Goal: Understand process/instructions: Learn how to perform a task or action

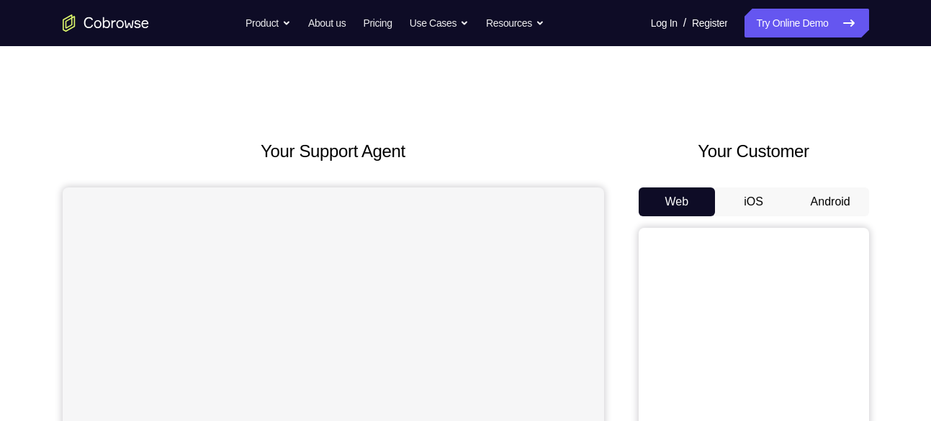
click at [846, 205] on button "Android" at bounding box center [830, 201] width 77 height 29
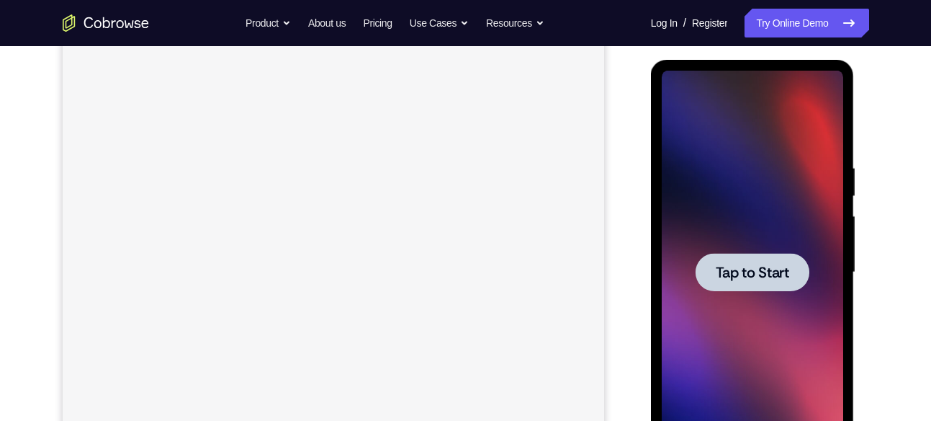
click at [782, 267] on span "Tap to Start" at bounding box center [752, 272] width 73 height 14
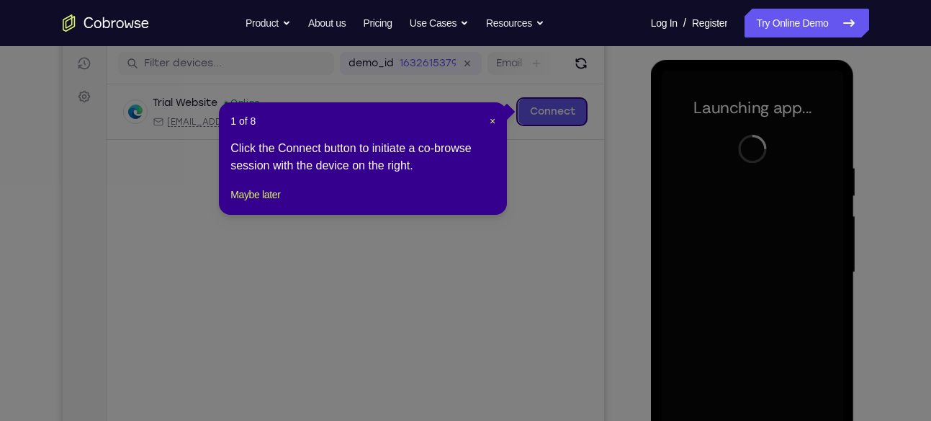
scroll to position [43, 0]
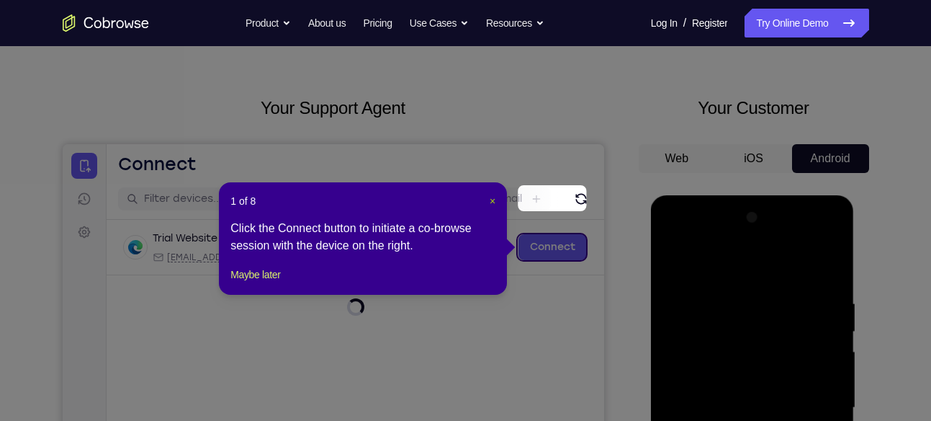
click at [490, 195] on span "×" at bounding box center [493, 201] width 6 height 12
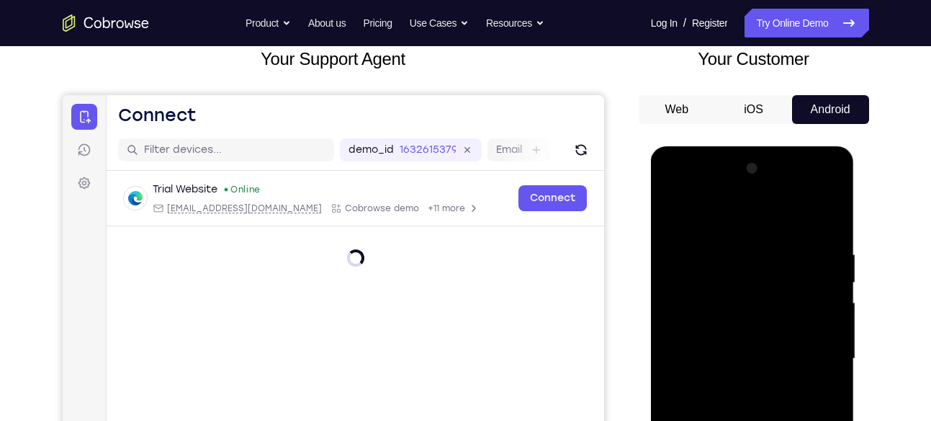
scroll to position [254, 0]
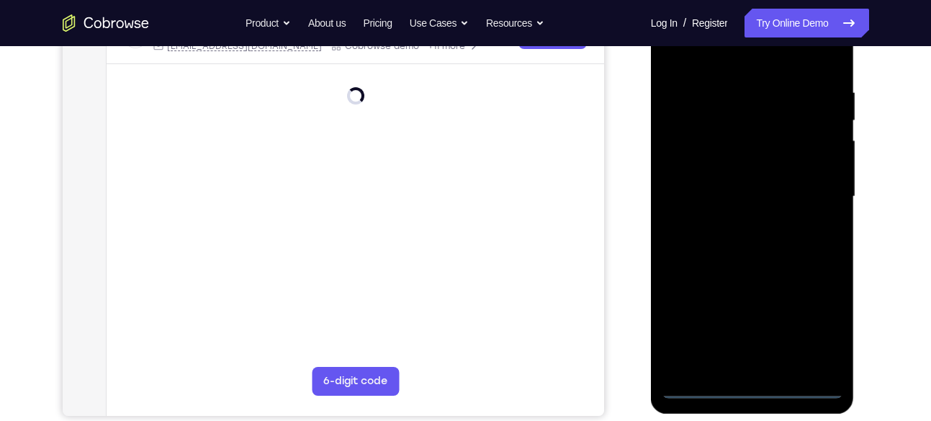
click at [755, 386] on div at bounding box center [752, 196] width 181 height 403
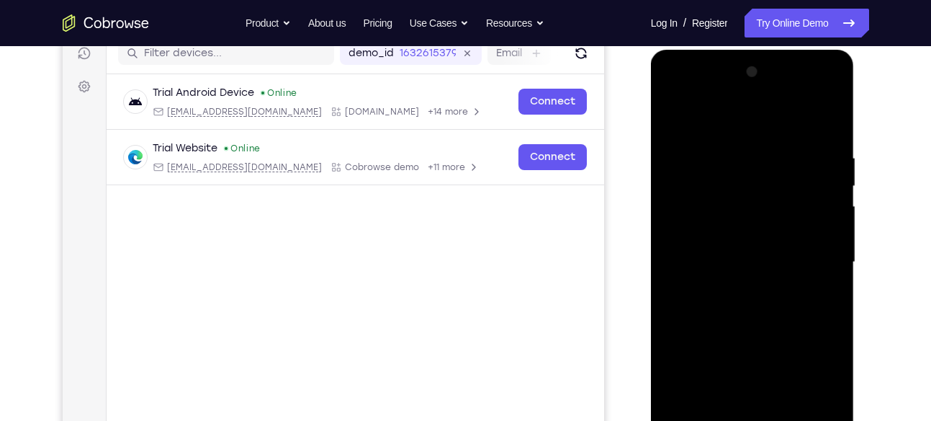
scroll to position [294, 0]
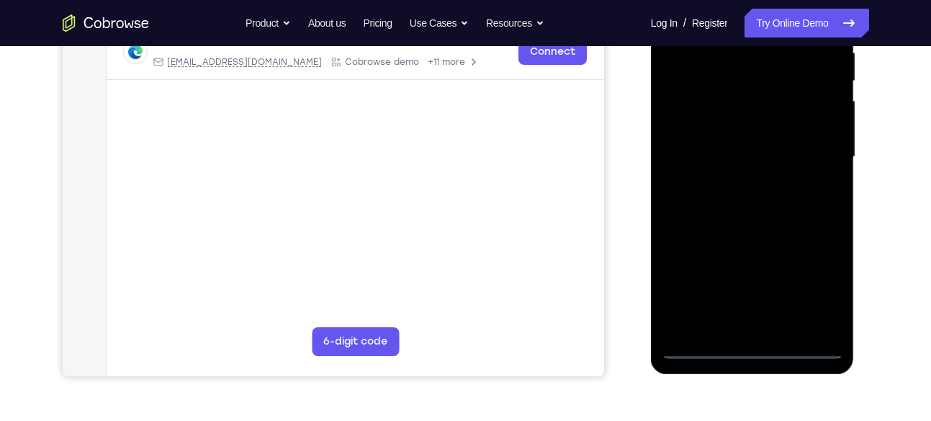
click at [814, 277] on div at bounding box center [752, 156] width 181 height 403
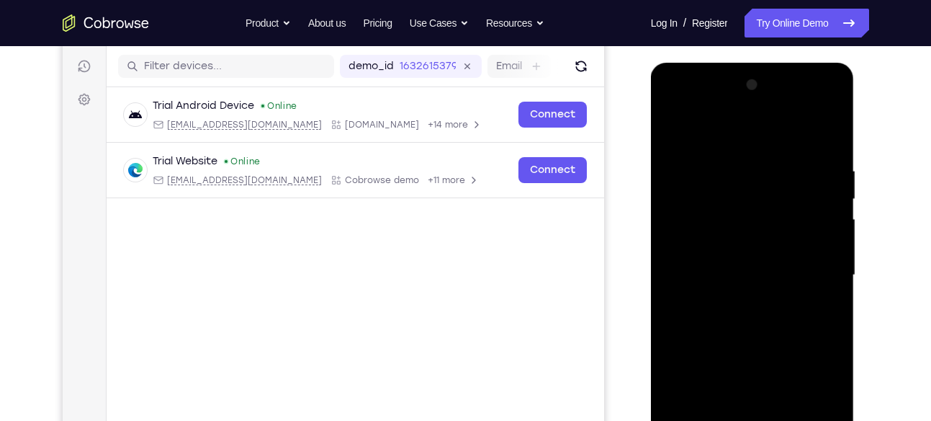
scroll to position [174, 0]
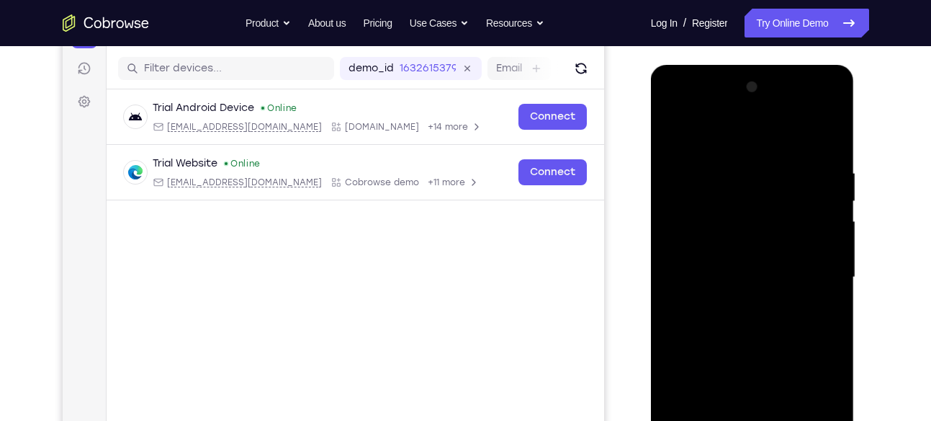
click at [742, 131] on div at bounding box center [752, 277] width 181 height 403
click at [813, 267] on div at bounding box center [752, 277] width 181 height 403
click at [740, 302] on div at bounding box center [752, 277] width 181 height 403
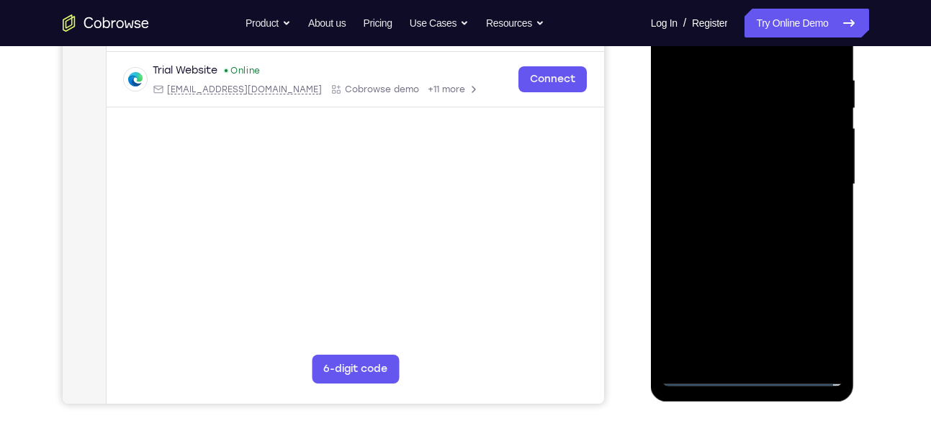
scroll to position [267, 0]
click at [791, 171] on div at bounding box center [752, 183] width 181 height 403
click at [752, 179] on div at bounding box center [752, 183] width 181 height 403
click at [740, 226] on div at bounding box center [752, 183] width 181 height 403
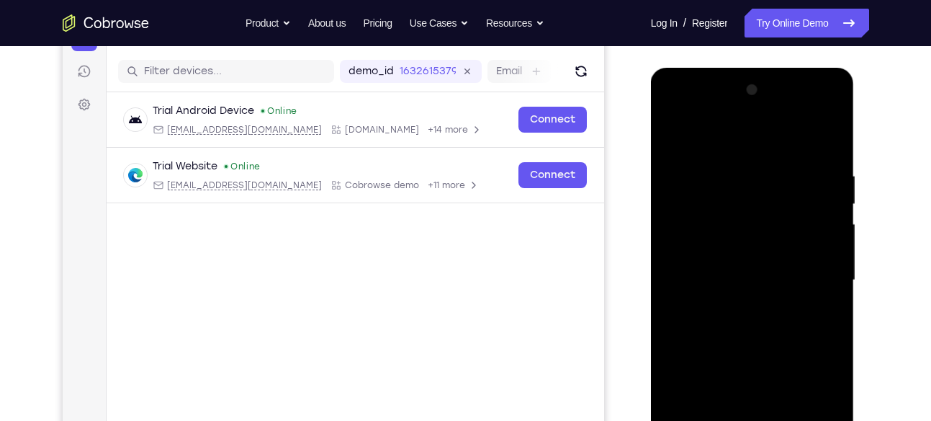
scroll to position [170, 0]
click at [758, 339] on div at bounding box center [752, 280] width 181 height 403
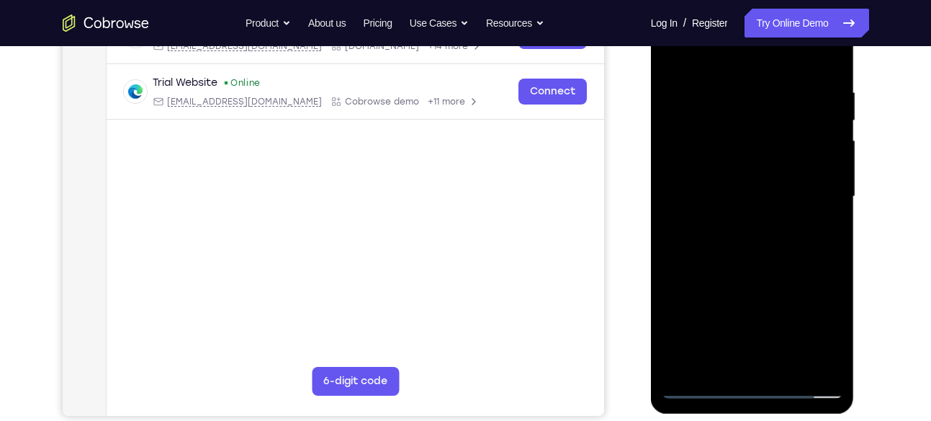
scroll to position [255, 0]
click at [786, 365] on div at bounding box center [752, 195] width 181 height 403
click at [754, 275] on div at bounding box center [752, 195] width 181 height 403
click at [750, 178] on div at bounding box center [752, 195] width 181 height 403
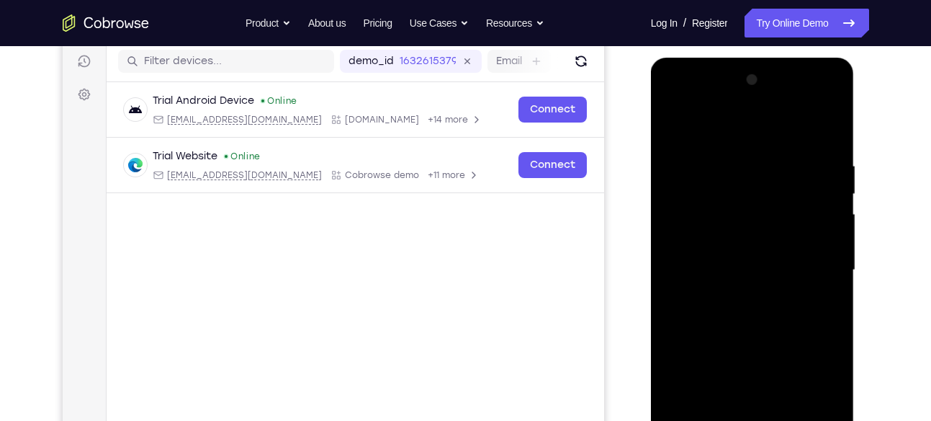
scroll to position [176, 0]
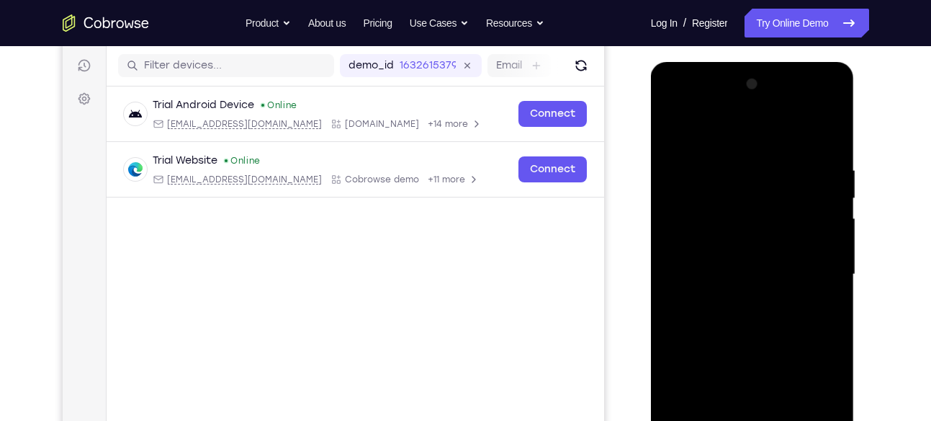
click at [668, 132] on div at bounding box center [752, 274] width 181 height 403
click at [673, 131] on div at bounding box center [752, 274] width 181 height 403
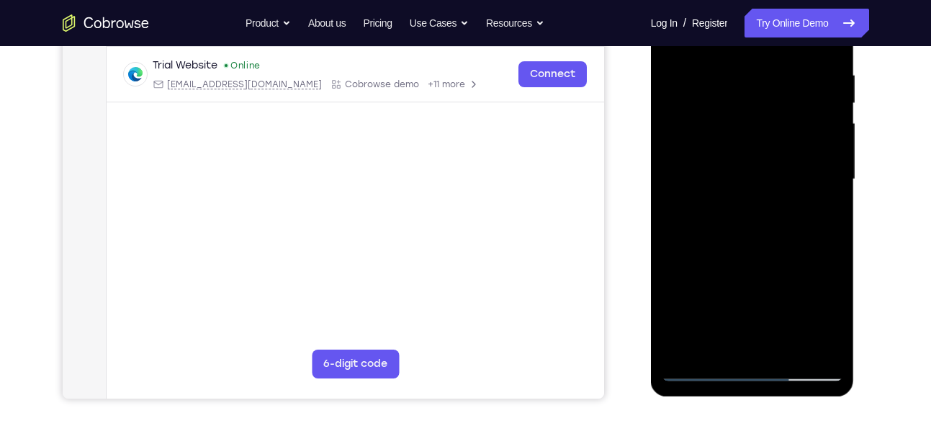
scroll to position [292, 0]
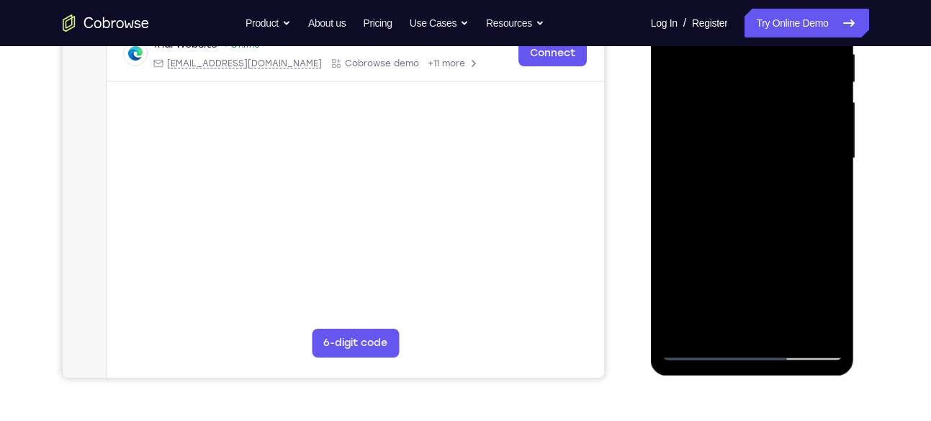
click at [786, 328] on div at bounding box center [752, 158] width 181 height 403
click at [756, 205] on div at bounding box center [752, 158] width 181 height 403
click at [782, 285] on div at bounding box center [752, 158] width 181 height 403
click at [804, 283] on div at bounding box center [752, 158] width 181 height 403
click at [732, 266] on div at bounding box center [752, 158] width 181 height 403
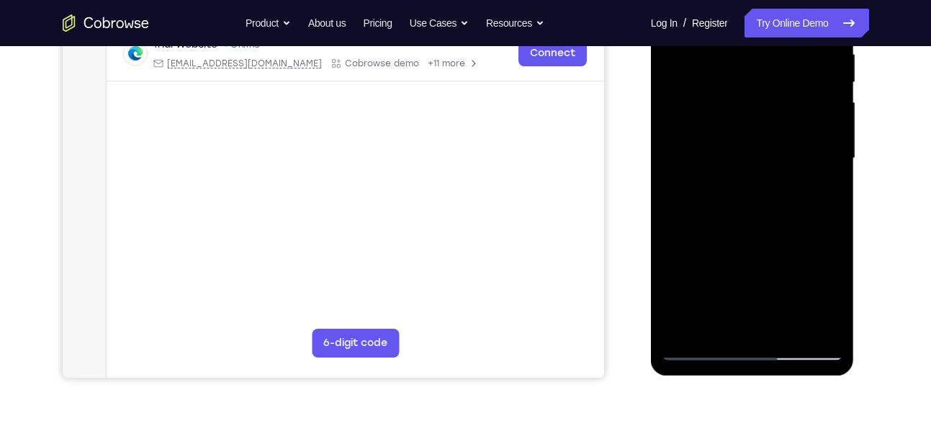
click at [712, 318] on div at bounding box center [752, 158] width 181 height 403
click at [716, 324] on div at bounding box center [752, 158] width 181 height 403
click at [789, 240] on div at bounding box center [752, 158] width 181 height 403
click at [822, 184] on div at bounding box center [752, 158] width 181 height 403
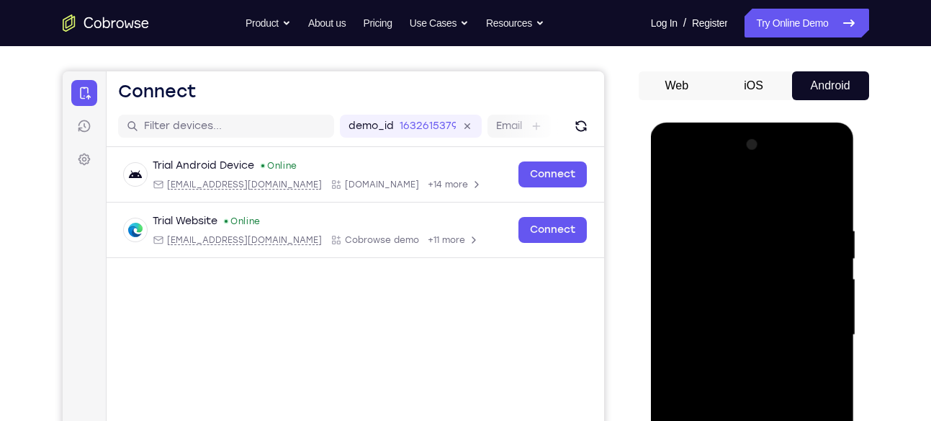
scroll to position [115, 0]
click at [674, 197] on div at bounding box center [752, 335] width 181 height 403
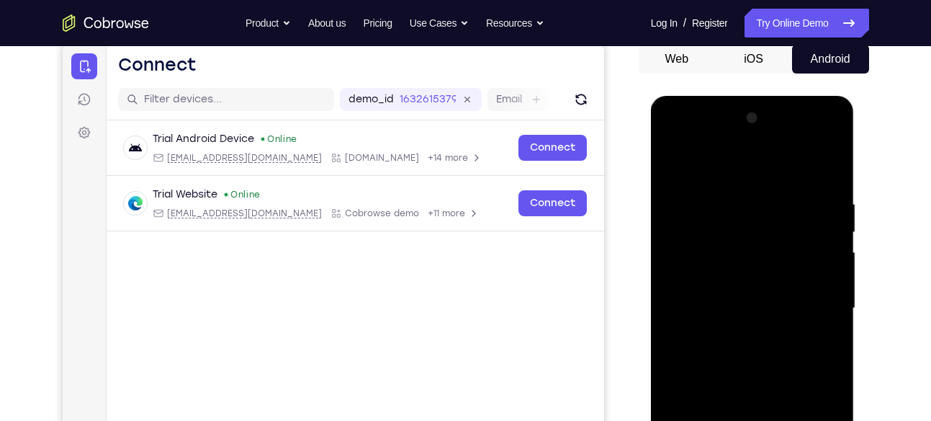
scroll to position [140, 0]
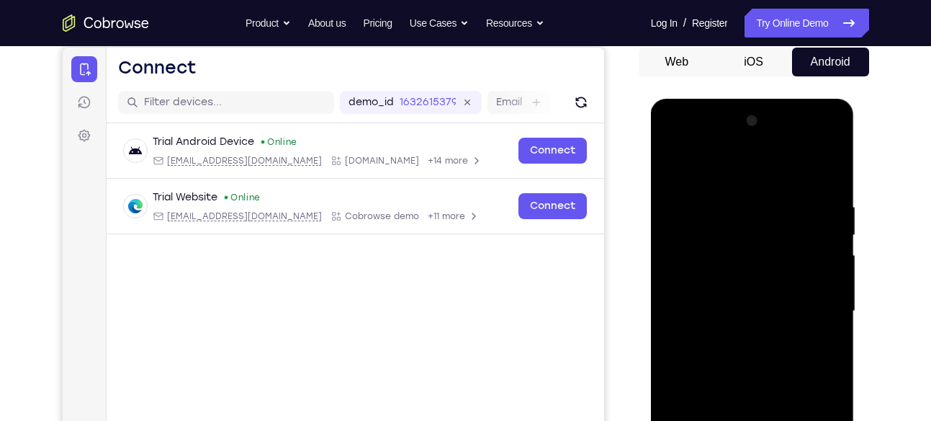
click at [736, 232] on div at bounding box center [752, 310] width 181 height 403
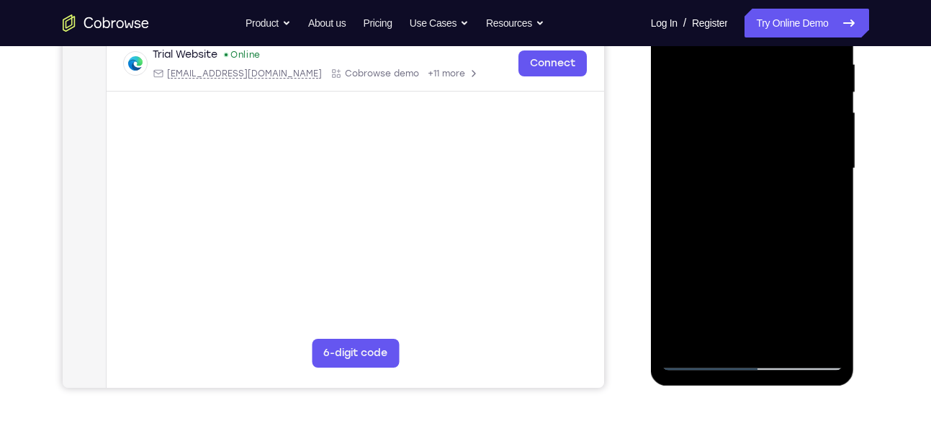
scroll to position [305, 0]
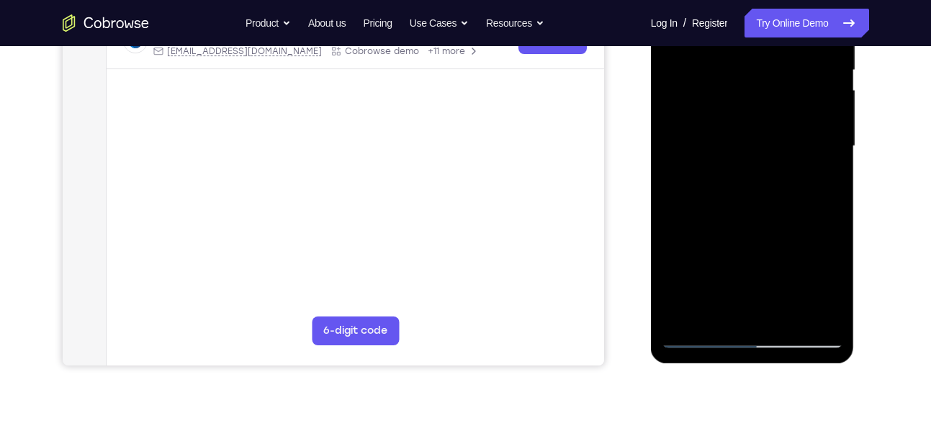
click at [680, 277] on div at bounding box center [752, 146] width 181 height 403
click at [719, 261] on div at bounding box center [752, 146] width 181 height 403
click at [677, 268] on div at bounding box center [752, 146] width 181 height 403
click at [742, 261] on div at bounding box center [752, 146] width 181 height 403
click at [747, 210] on div at bounding box center [752, 146] width 181 height 403
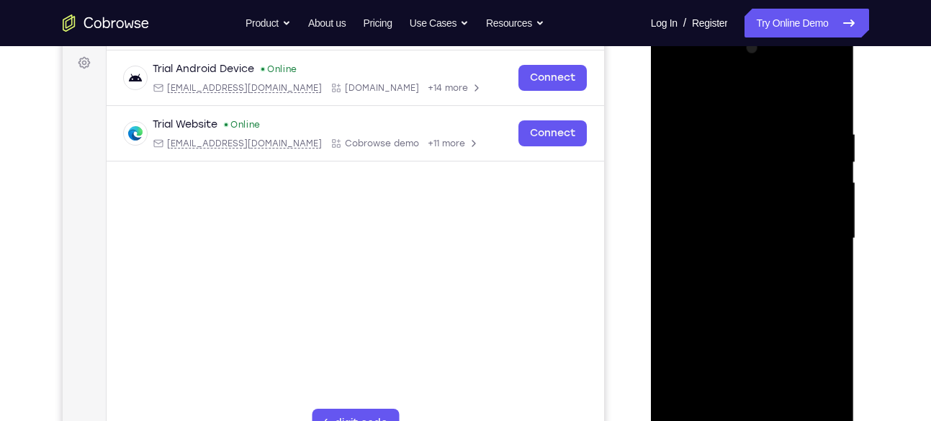
scroll to position [191, 0]
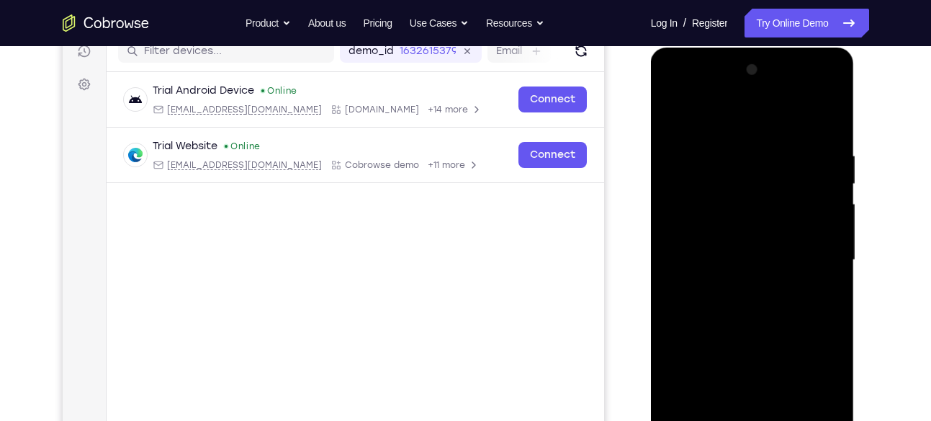
click at [749, 128] on div at bounding box center [752, 259] width 181 height 403
click at [677, 112] on div at bounding box center [752, 259] width 181 height 403
click at [785, 148] on div at bounding box center [752, 259] width 181 height 403
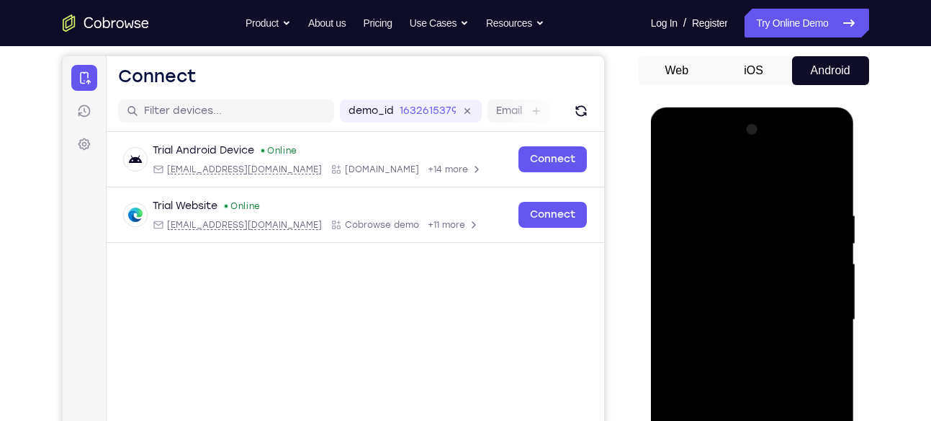
scroll to position [129, 0]
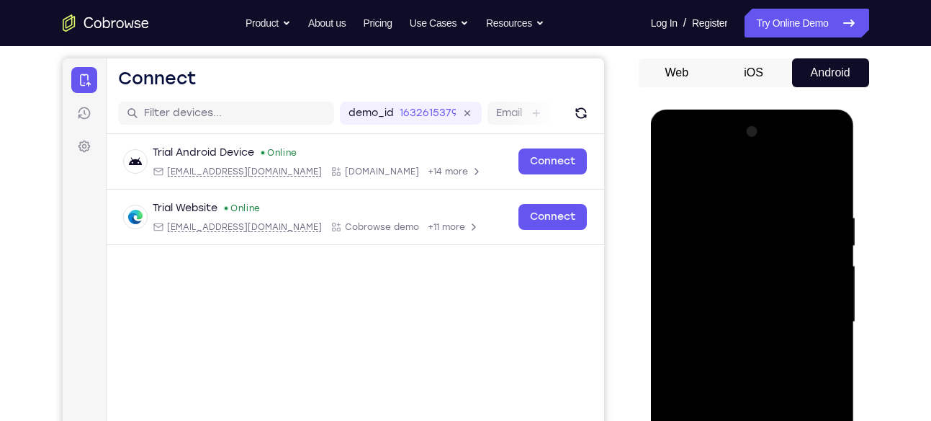
click at [801, 281] on div at bounding box center [752, 321] width 181 height 403
click at [678, 180] on div at bounding box center [752, 321] width 181 height 403
click at [812, 228] on div at bounding box center [752, 321] width 181 height 403
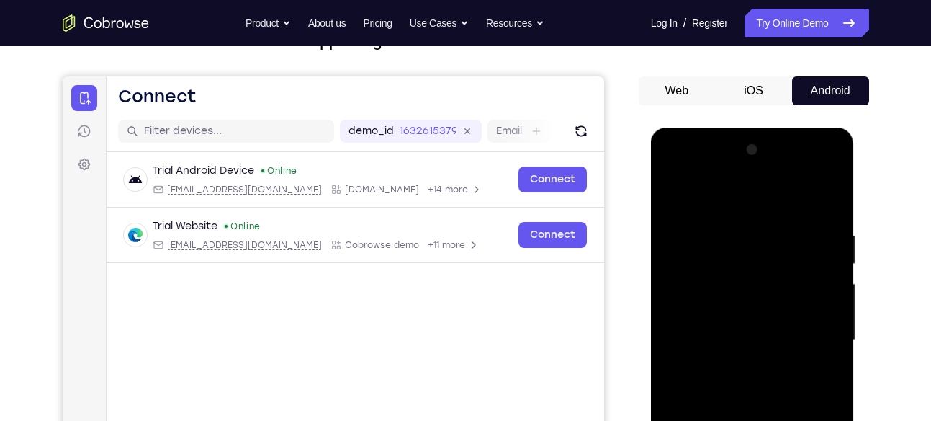
scroll to position [97, 0]
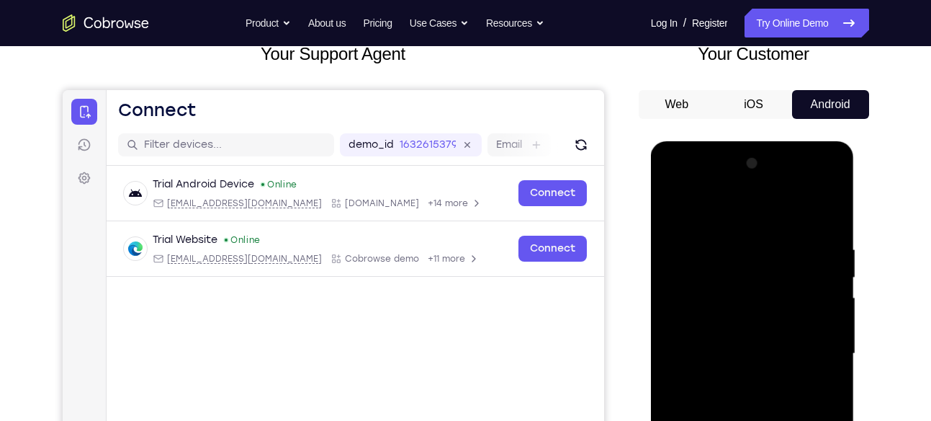
click at [678, 212] on div at bounding box center [752, 353] width 181 height 403
click at [675, 205] on div at bounding box center [752, 353] width 181 height 403
click at [729, 239] on div at bounding box center [752, 353] width 181 height 403
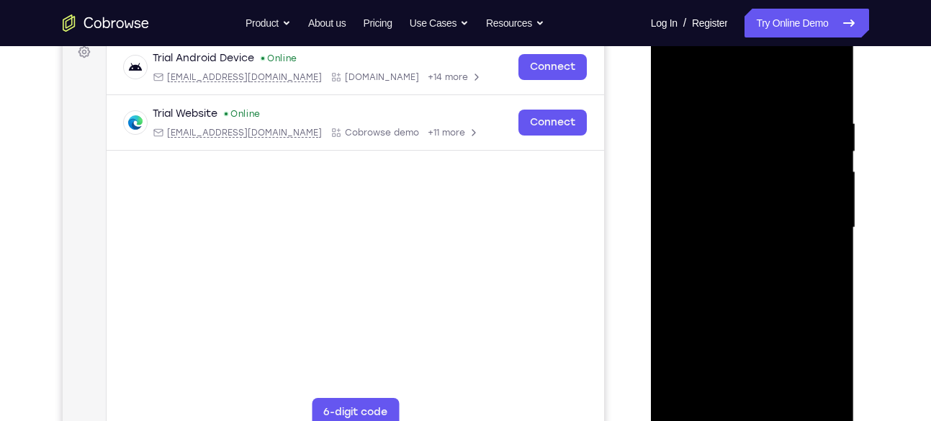
scroll to position [228, 0]
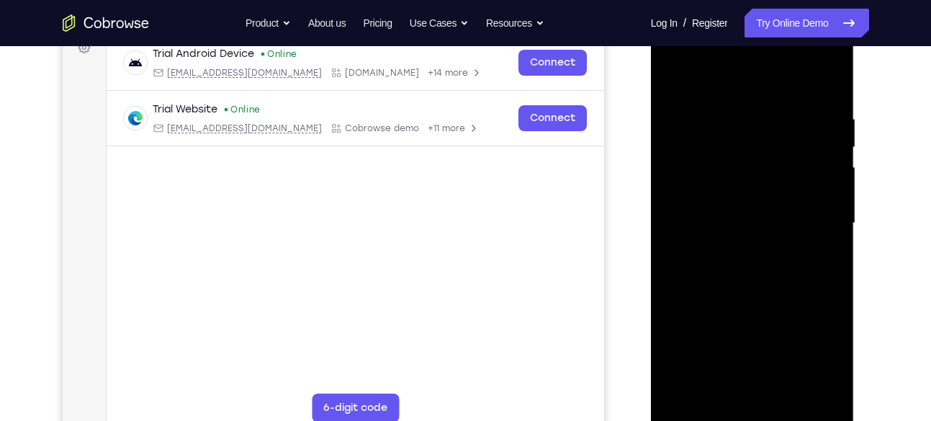
click at [813, 265] on div at bounding box center [752, 223] width 181 height 403
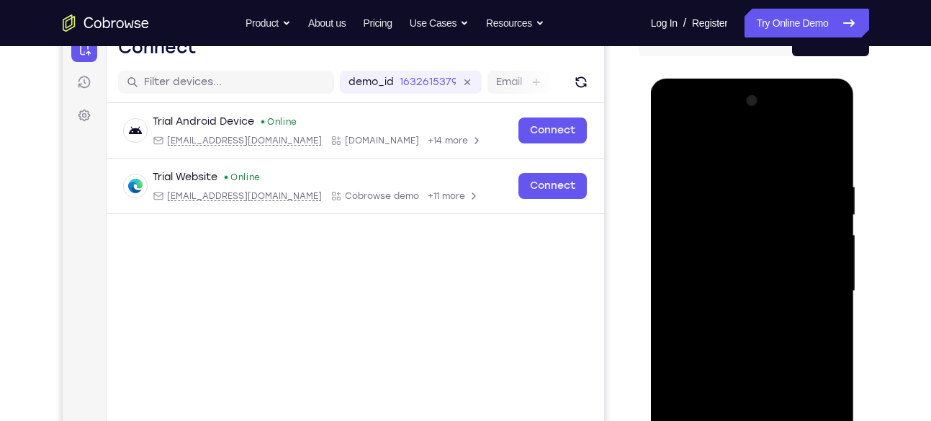
scroll to position [158, 0]
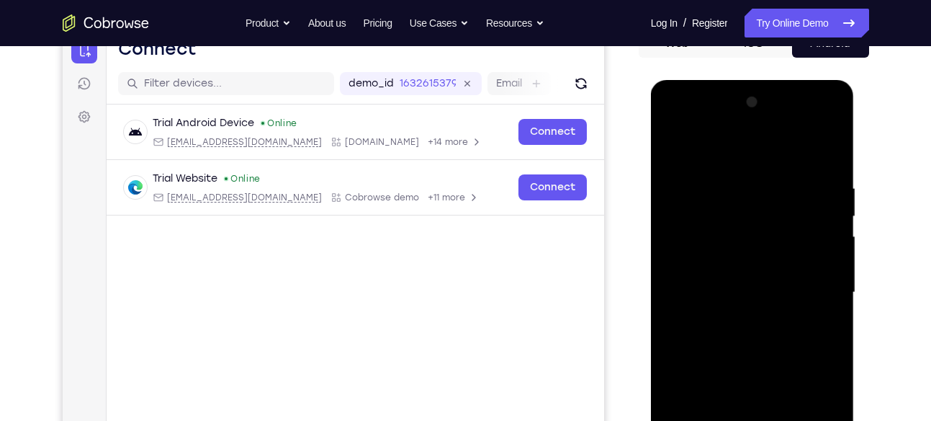
click at [825, 198] on div at bounding box center [752, 292] width 181 height 403
click at [827, 150] on div at bounding box center [752, 292] width 181 height 403
click at [833, 144] on div at bounding box center [752, 292] width 181 height 403
click at [700, 230] on div at bounding box center [752, 292] width 181 height 403
click at [685, 172] on div at bounding box center [752, 292] width 181 height 403
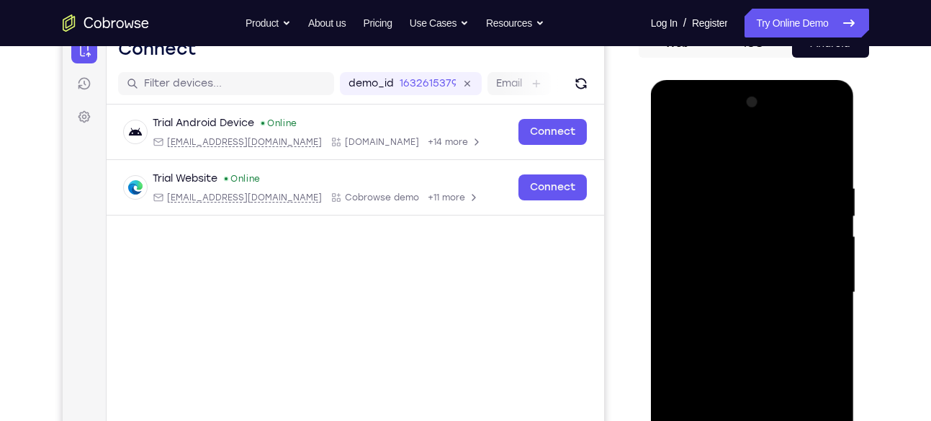
drag, startPoint x: 756, startPoint y: 184, endPoint x: 762, endPoint y: 403, distance: 219.7
click at [762, 403] on div at bounding box center [752, 292] width 181 height 403
click at [673, 144] on div at bounding box center [752, 292] width 181 height 403
drag, startPoint x: 815, startPoint y: 181, endPoint x: 655, endPoint y: 177, distance: 160.6
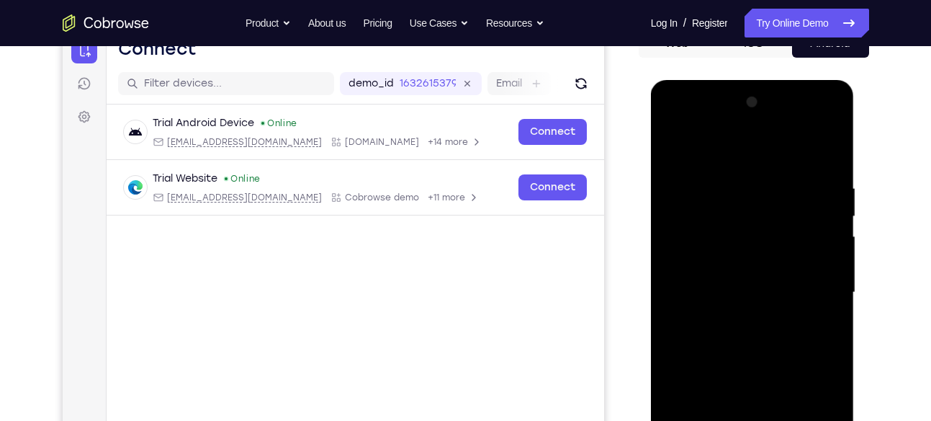
click at [655, 177] on div at bounding box center [753, 294] width 204 height 429
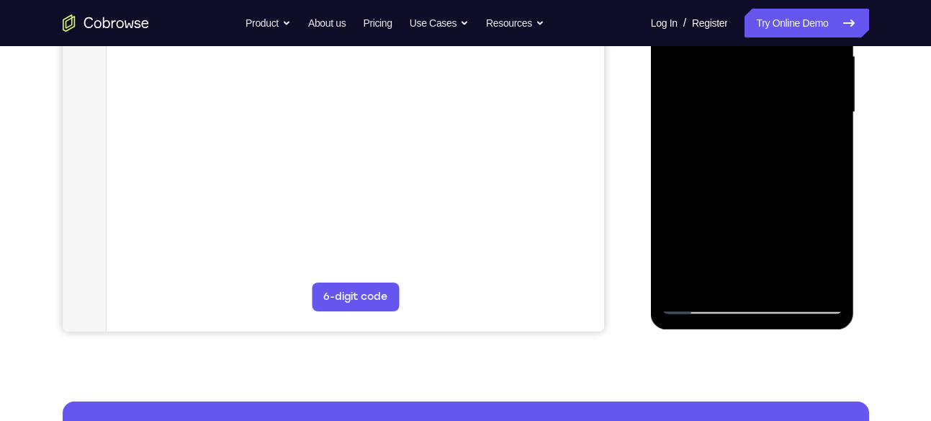
scroll to position [377, 0]
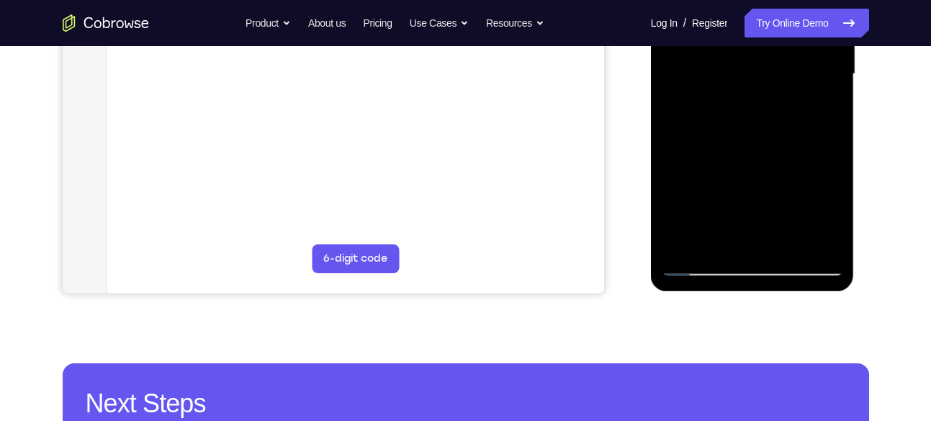
click at [788, 243] on div at bounding box center [752, 74] width 181 height 403
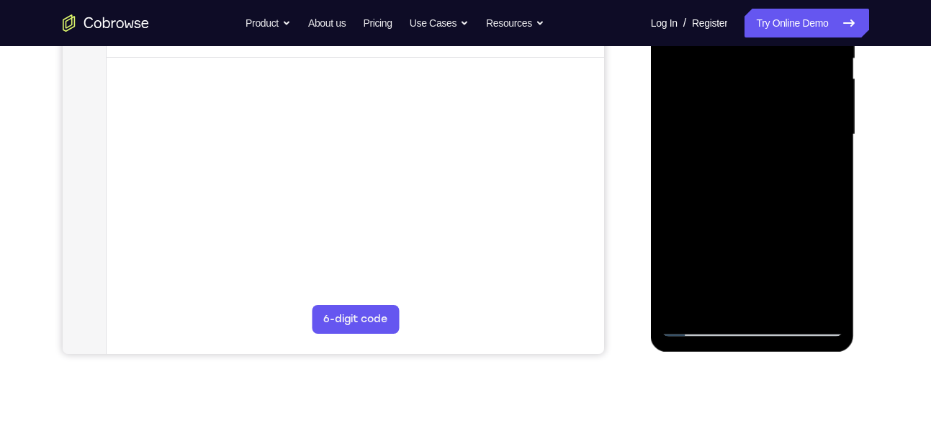
scroll to position [328, 0]
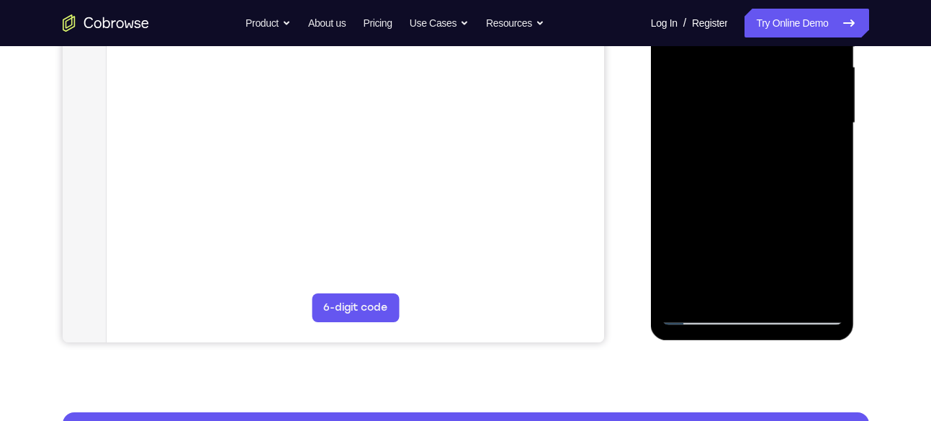
drag, startPoint x: 740, startPoint y: 243, endPoint x: 752, endPoint y: 84, distance: 160.4
click at [752, 84] on div at bounding box center [752, 123] width 181 height 403
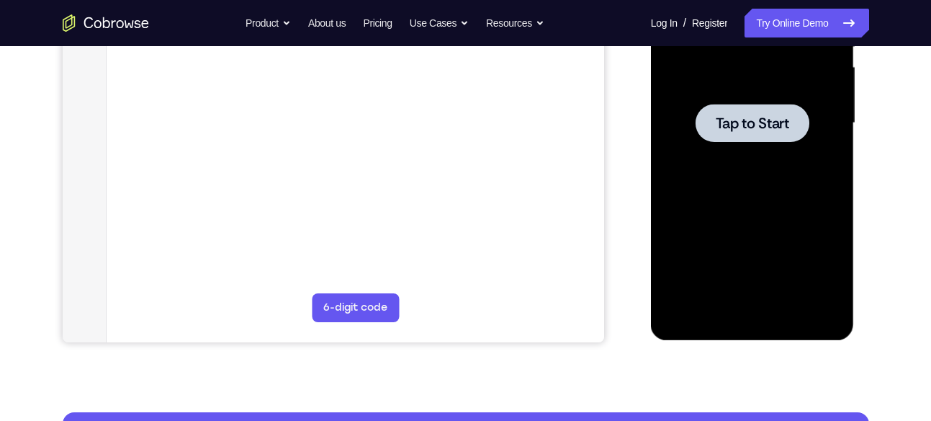
click at [769, 145] on div at bounding box center [752, 123] width 181 height 403
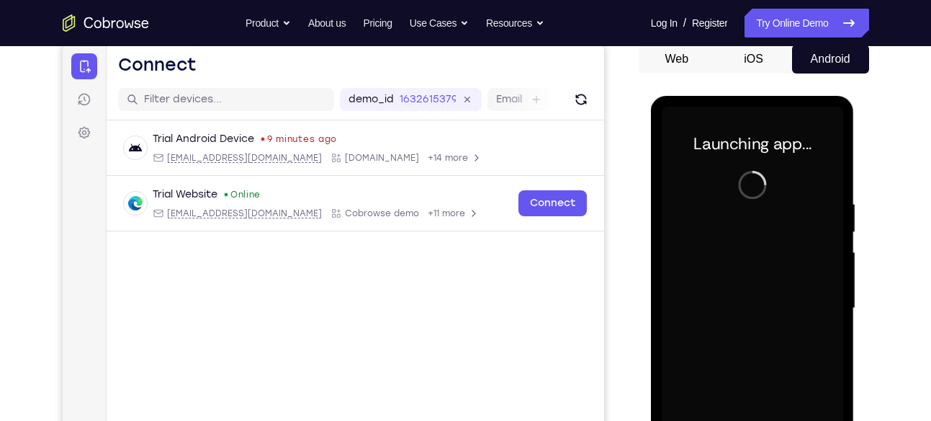
scroll to position [272, 0]
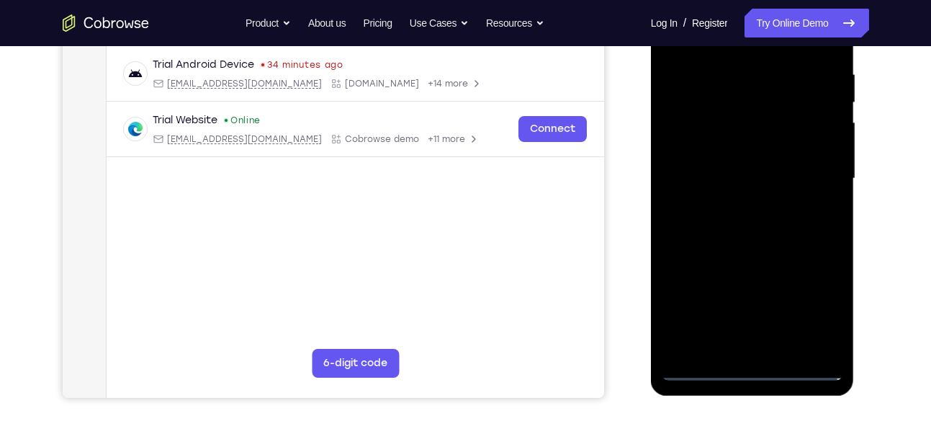
click at [752, 369] on div at bounding box center [752, 178] width 181 height 403
click at [812, 298] on div at bounding box center [752, 178] width 181 height 403
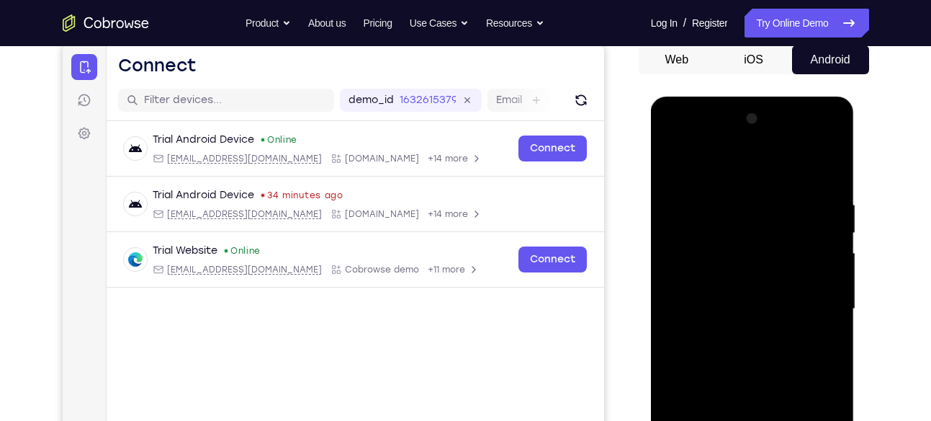
scroll to position [140, 0]
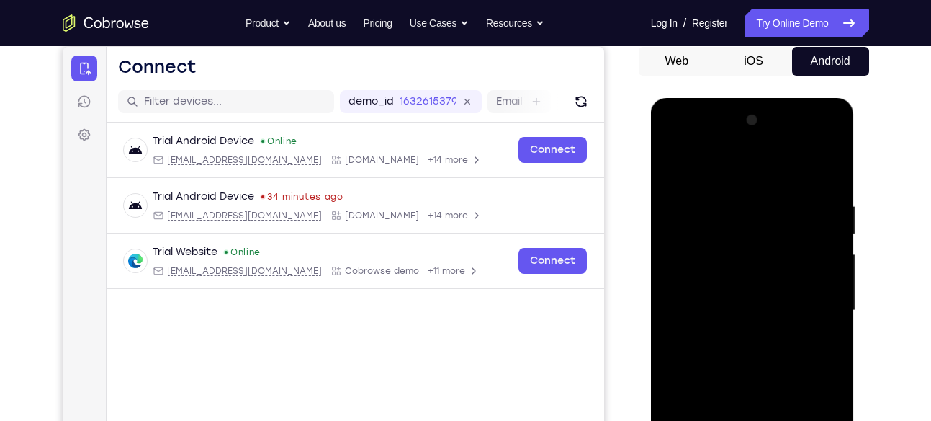
click at [723, 166] on div at bounding box center [752, 310] width 181 height 403
click at [812, 302] on div at bounding box center [752, 310] width 181 height 403
click at [740, 336] on div at bounding box center [752, 310] width 181 height 403
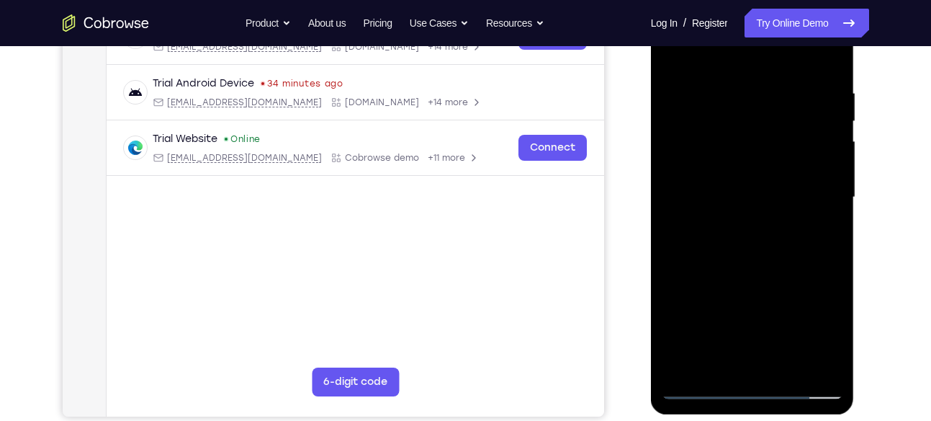
scroll to position [254, 0]
click at [741, 181] on div at bounding box center [752, 196] width 181 height 403
click at [759, 195] on div at bounding box center [752, 196] width 181 height 403
click at [752, 245] on div at bounding box center [752, 196] width 181 height 403
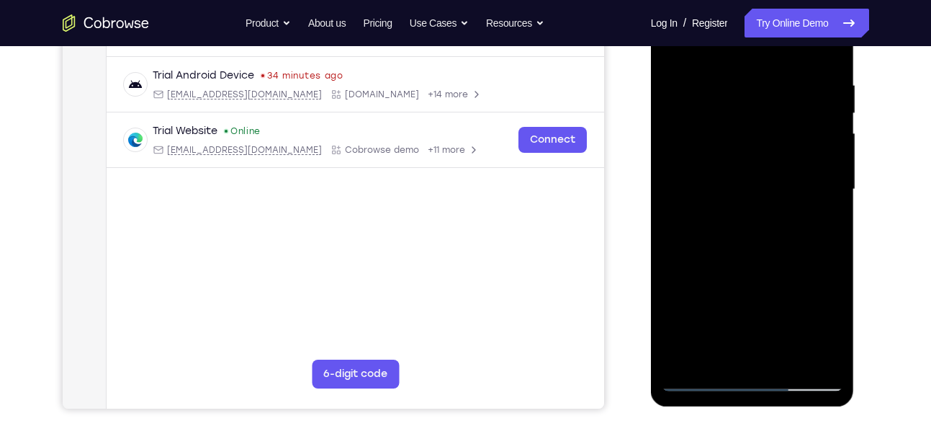
click at [773, 247] on div at bounding box center [752, 189] width 181 height 403
click at [789, 354] on div at bounding box center [752, 189] width 181 height 403
click at [775, 266] on div at bounding box center [752, 189] width 181 height 403
